Goal: Task Accomplishment & Management: Complete application form

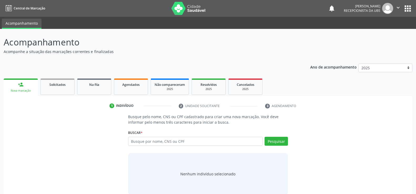
click at [143, 140] on input "text" at bounding box center [195, 141] width 135 height 9
type input "03011415412"
click at [274, 143] on button "Pesquisar" at bounding box center [275, 141] width 23 height 9
type input "03011415412"
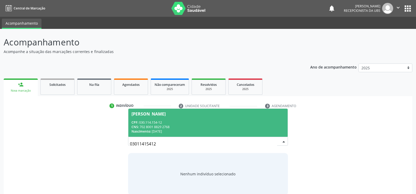
drag, startPoint x: 168, startPoint y: 124, endPoint x: 175, endPoint y: 121, distance: 7.8
click at [168, 124] on div "CPF: 030.114.154-12" at bounding box center [207, 122] width 153 height 4
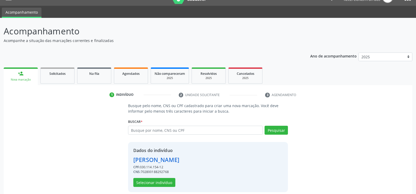
scroll to position [17, 0]
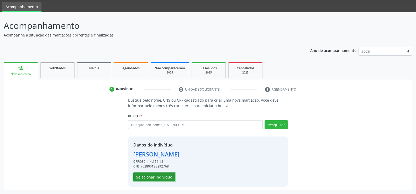
click at [153, 179] on button "Selecionar indivíduo" at bounding box center [154, 176] width 42 height 9
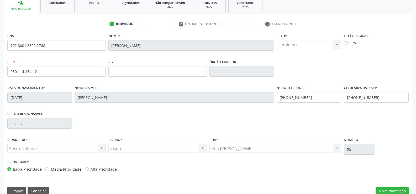
scroll to position [90, 0]
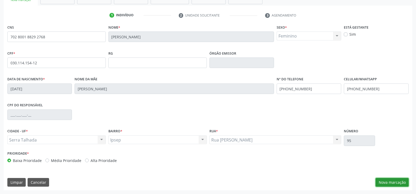
click at [383, 178] on button "Nova marcação" at bounding box center [391, 182] width 33 height 9
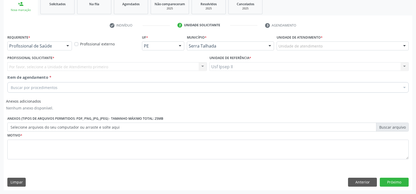
scroll to position [81, 0]
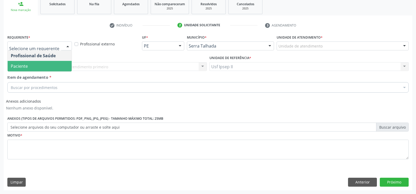
click at [36, 66] on span "Paciente" at bounding box center [40, 66] width 64 height 10
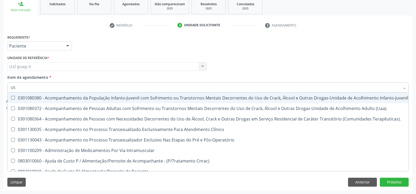
type input "USG"
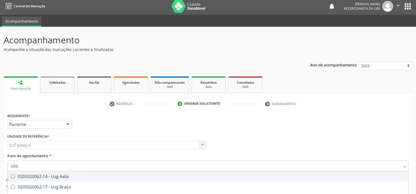
scroll to position [0, 0]
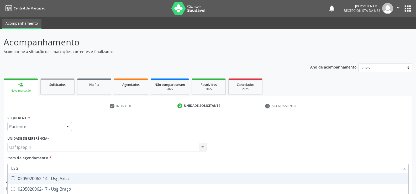
click at [24, 89] on div "Nova marcação" at bounding box center [20, 91] width 27 height 4
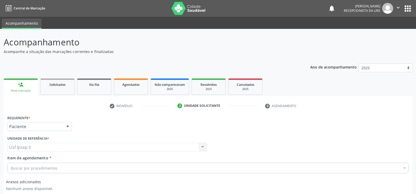
click at [70, 125] on div at bounding box center [68, 126] width 8 height 9
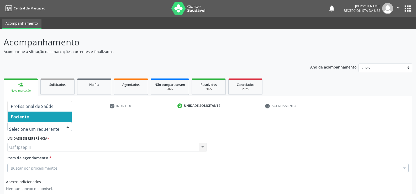
click at [25, 119] on span "Paciente" at bounding box center [20, 117] width 18 height 6
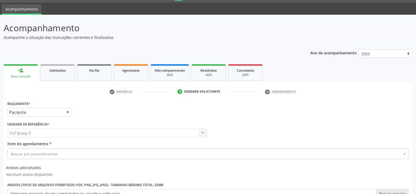
scroll to position [26, 0]
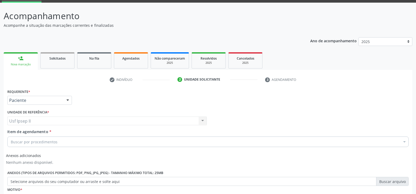
click at [48, 122] on div "Usf Ipsep II Usf Ipsep II Nenhum resultado encontrado para: " " Não há nenhuma …" at bounding box center [106, 120] width 199 height 9
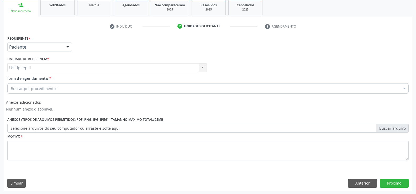
scroll to position [81, 0]
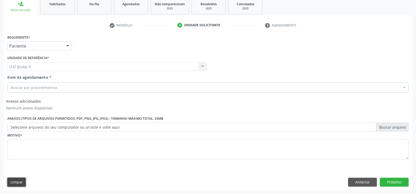
click at [22, 179] on button "Limpar" at bounding box center [16, 182] width 18 height 9
drag, startPoint x: 346, startPoint y: 178, endPoint x: 350, endPoint y: 182, distance: 5.0
click at [350, 182] on div "Limpar Anterior Próximo" at bounding box center [207, 182] width 401 height 9
click at [350, 182] on button "Anterior" at bounding box center [362, 182] width 29 height 9
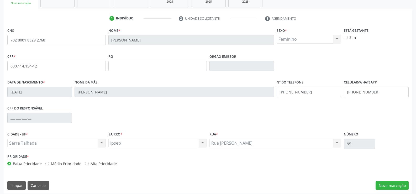
scroll to position [90, 0]
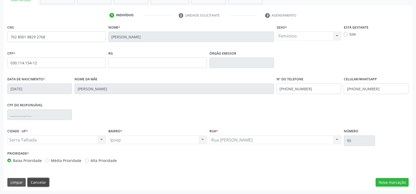
click at [33, 183] on button "Cancelar" at bounding box center [39, 182] width 22 height 9
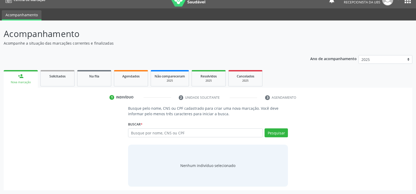
scroll to position [8, 0]
click at [155, 127] on div "Buscar * Busque por nome, CNS ou CPF Nenhum resultado encontrado para: " " Digi…" at bounding box center [208, 130] width 160 height 20
click at [156, 135] on input "text" at bounding box center [195, 132] width 135 height 9
type input "[PERSON_NAME]"
click at [275, 135] on button "Pesquisar" at bounding box center [275, 132] width 23 height 9
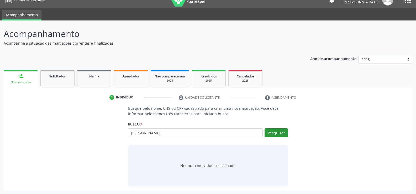
type input "[PERSON_NAME]"
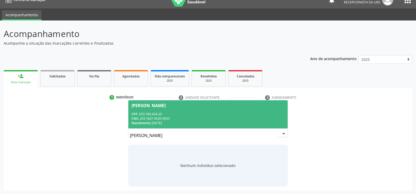
click at [155, 116] on div "CNS: 203 1837 4530 0005" at bounding box center [207, 118] width 153 height 4
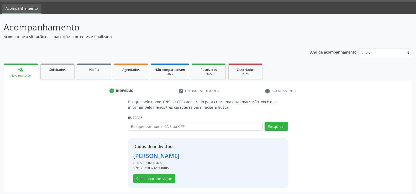
scroll to position [17, 0]
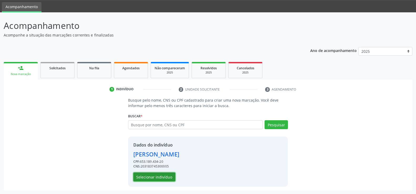
click at [150, 172] on button "Selecionar indivíduo" at bounding box center [154, 176] width 42 height 9
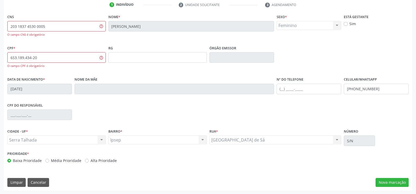
scroll to position [101, 0]
click at [396, 183] on button "Nova marcação" at bounding box center [391, 182] width 33 height 9
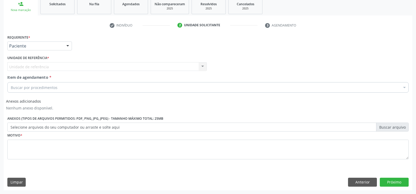
click at [67, 44] on div at bounding box center [68, 46] width 8 height 9
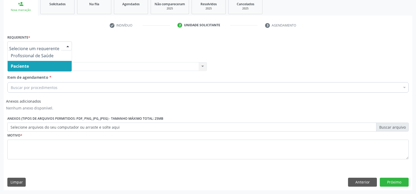
click at [18, 67] on span "Paciente" at bounding box center [20, 66] width 18 height 6
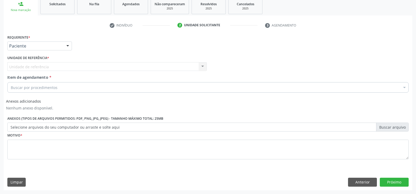
click at [41, 68] on div "Unidade de referência Usf Ipsep II Nenhum resultado encontrado para: " " Não há…" at bounding box center [106, 66] width 199 height 9
click at [41, 63] on div "Unidade de referência Usf Ipsep II Nenhum resultado encontrado para: " " Não há…" at bounding box center [106, 66] width 199 height 9
click at [42, 68] on div "Unidade de referência Usf Ipsep II Nenhum resultado encontrado para: " " Não há…" at bounding box center [106, 66] width 199 height 9
click at [42, 75] on div "Requerente * Paciente Profissional de Saúde Paciente Nenhum resultado encontrad…" at bounding box center [207, 99] width 401 height 133
click at [42, 75] on span "Item de agendamento" at bounding box center [27, 77] width 41 height 5
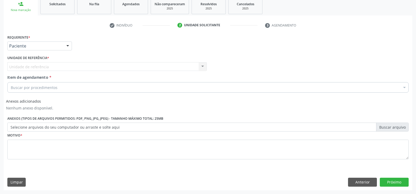
click at [11, 82] on input "Item de agendamento *" at bounding box center [11, 87] width 0 height 10
click at [41, 75] on span "Item de agendamento" at bounding box center [27, 77] width 41 height 5
click at [11, 82] on input "Item de agendamento *" at bounding box center [11, 87] width 0 height 10
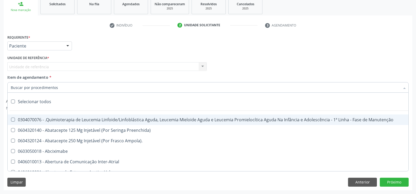
click at [70, 47] on div at bounding box center [68, 46] width 8 height 9
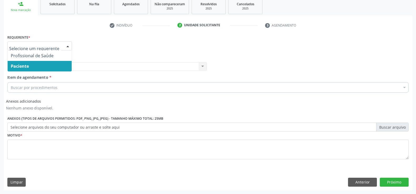
click at [30, 66] on span "Paciente" at bounding box center [40, 66] width 64 height 10
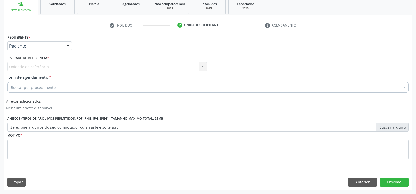
click at [200, 66] on div "Unidade de referência Usf Ipsep II Nenhum resultado encontrado para: " " Não há…" at bounding box center [106, 66] width 199 height 9
click at [202, 66] on div "Unidade de referência Usf Ipsep II Nenhum resultado encontrado para: " " Não há…" at bounding box center [106, 66] width 199 height 9
click at [201, 66] on div "Unidade de referência Usf Ipsep II Nenhum resultado encontrado para: " " Não há…" at bounding box center [106, 66] width 199 height 9
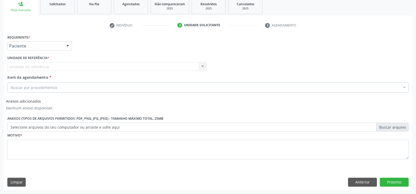
click at [200, 67] on div "Unidade de referência Usf Ipsep II Nenhum resultado encontrado para: " " Não há…" at bounding box center [106, 66] width 199 height 9
click at [197, 67] on div "Unidade de referência Usf Ipsep II Nenhum resultado encontrado para: " " Não há…" at bounding box center [106, 66] width 199 height 9
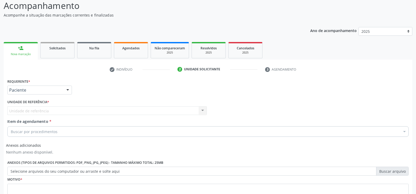
scroll to position [0, 0]
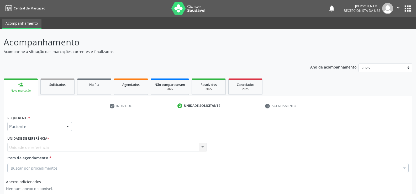
click at [397, 9] on icon "" at bounding box center [398, 8] width 6 height 6
click at [371, 32] on link "Sair" at bounding box center [384, 31] width 36 height 7
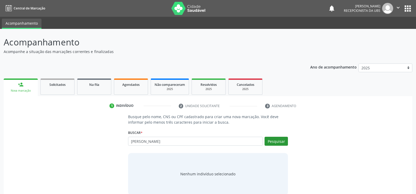
type input "[PERSON_NAME]"
click at [275, 139] on button "Pesquisar" at bounding box center [275, 141] width 23 height 9
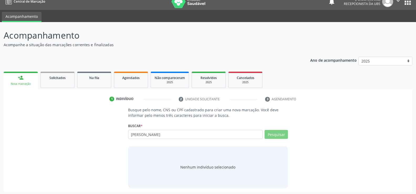
scroll to position [8, 0]
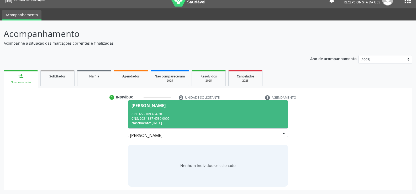
click at [145, 115] on div "CPF: 653.189.434-20" at bounding box center [207, 114] width 153 height 4
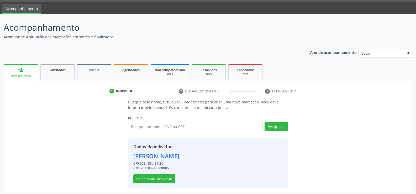
scroll to position [17, 0]
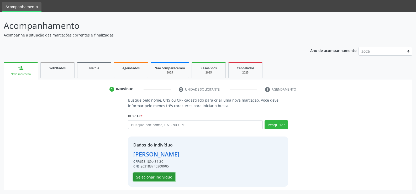
click at [152, 174] on button "Selecionar indivíduo" at bounding box center [154, 176] width 42 height 9
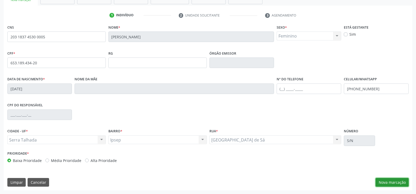
click at [383, 179] on button "Nova marcação" at bounding box center [391, 182] width 33 height 9
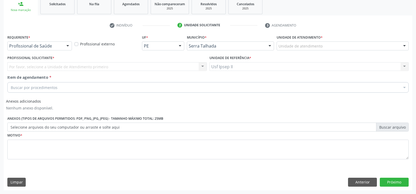
scroll to position [81, 0]
click at [70, 48] on div at bounding box center [68, 46] width 8 height 9
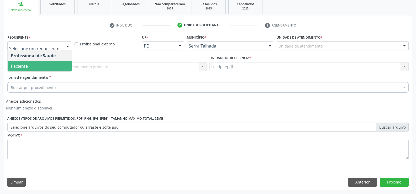
click at [34, 68] on span "Paciente" at bounding box center [40, 66] width 64 height 10
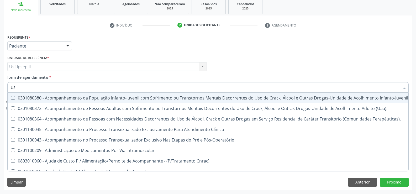
type input "USG"
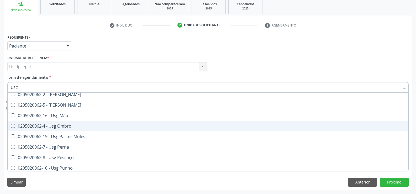
scroll to position [79, 0]
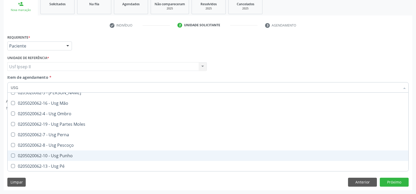
click at [57, 156] on div "0205020062-10 - Usg Punho" at bounding box center [208, 155] width 394 height 4
checkbox Punho "true"
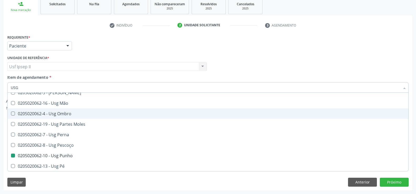
click at [127, 57] on div "Unidade de referência * Usf Ipsep II Usf Ipsep II Nenhum resultado encontrado p…" at bounding box center [106, 62] width 199 height 17
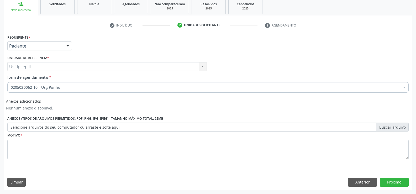
scroll to position [0, 0]
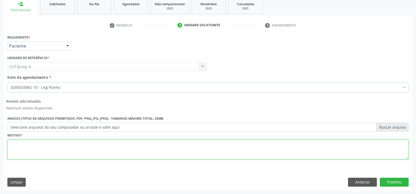
click at [44, 159] on textarea at bounding box center [207, 150] width 401 height 20
type textarea "."
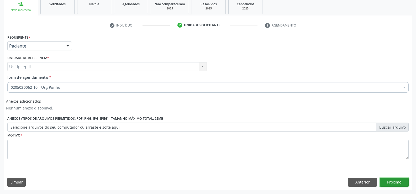
click at [401, 183] on button "Próximo" at bounding box center [394, 182] width 29 height 9
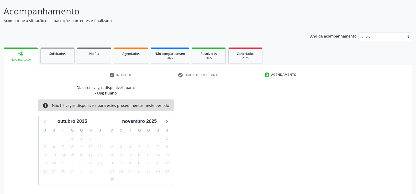
scroll to position [50, 0]
